Goal: Task Accomplishment & Management: Use online tool/utility

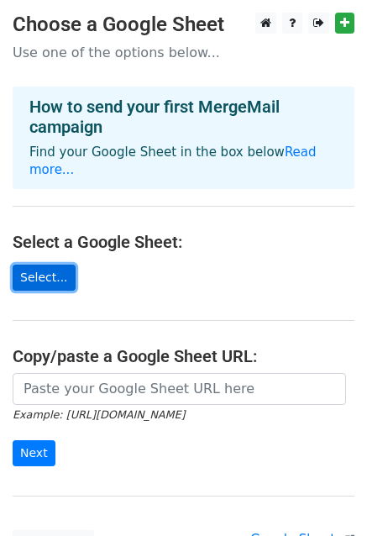
click at [55, 265] on link "Select..." at bounding box center [44, 278] width 63 height 26
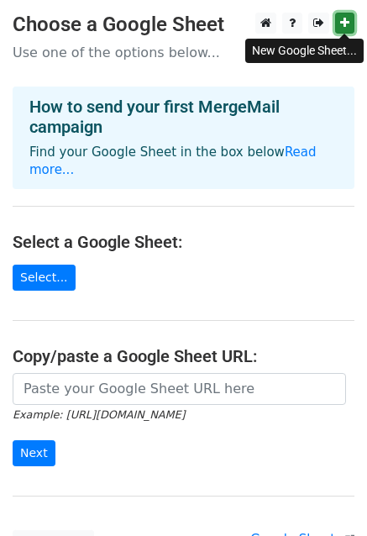
click at [345, 20] on icon at bounding box center [344, 23] width 9 height 12
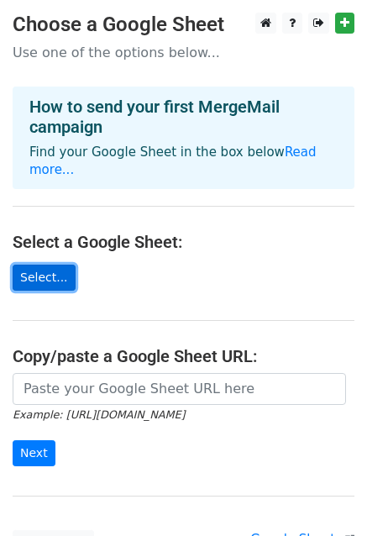
click at [30, 265] on link "Select..." at bounding box center [44, 278] width 63 height 26
click at [224, 103] on h4 "How to send your first MergeMail campaign" at bounding box center [183, 117] width 308 height 40
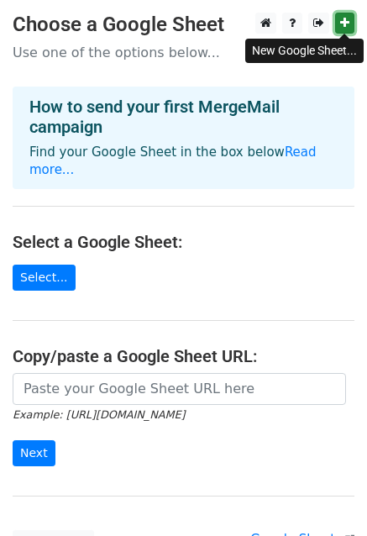
click at [350, 25] on link at bounding box center [344, 23] width 19 height 21
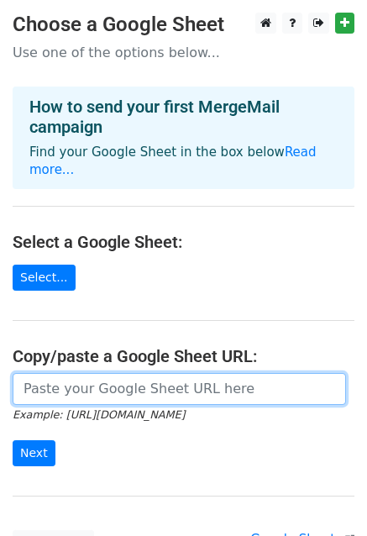
click at [87, 373] on input "url" at bounding box center [180, 389] width 334 height 32
paste input "https://docs.google.com/spreadsheets/d/1NJ5hyfS1B6fHoP5CMYNpe8fl0h3rk0hne85MdeL…"
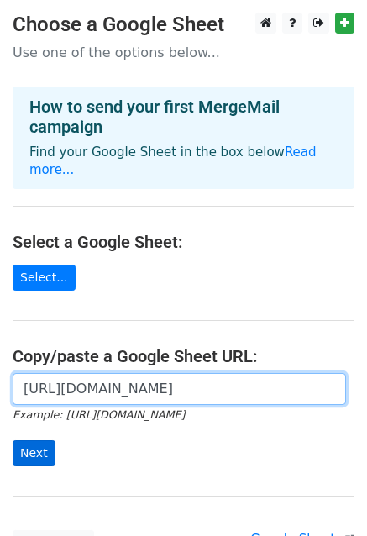
type input "https://docs.google.com/spreadsheets/d/1NJ5hyfS1B6fHoP5CMYNpe8fl0h3rk0hne85MdeL…"
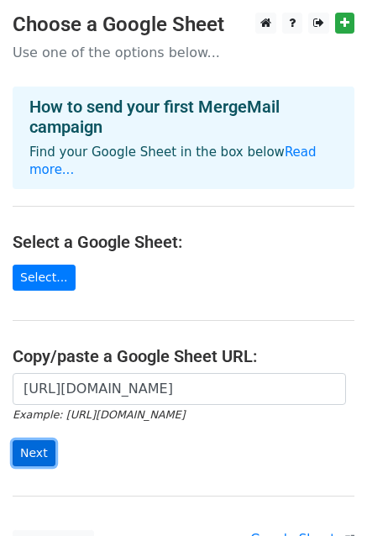
scroll to position [0, 0]
click at [41, 440] on input "Next" at bounding box center [34, 453] width 43 height 26
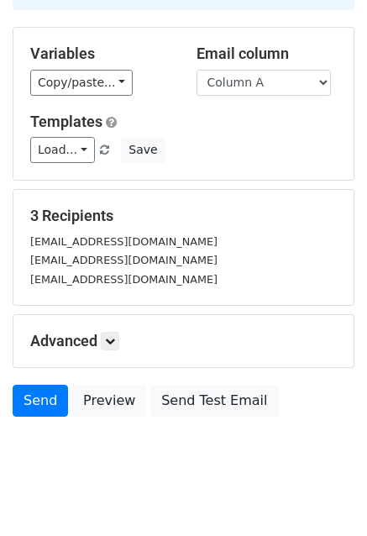
scroll to position [151, 0]
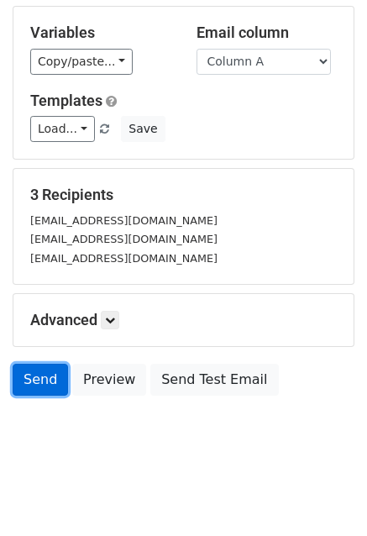
click at [37, 381] on link "Send" at bounding box center [40, 380] width 55 height 32
